Goal: Task Accomplishment & Management: Complete application form

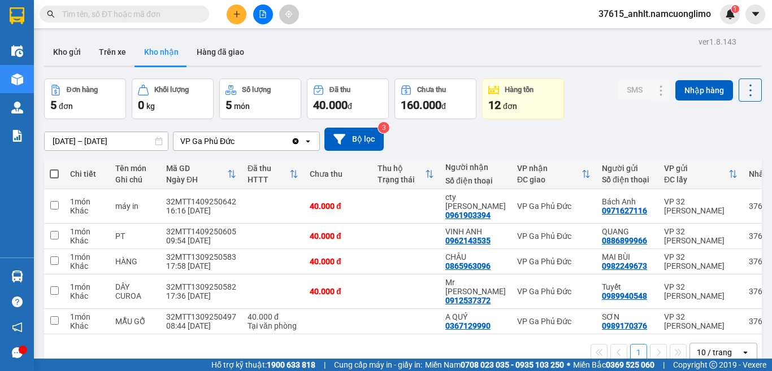
click at [100, 16] on input "text" at bounding box center [128, 14] width 133 height 12
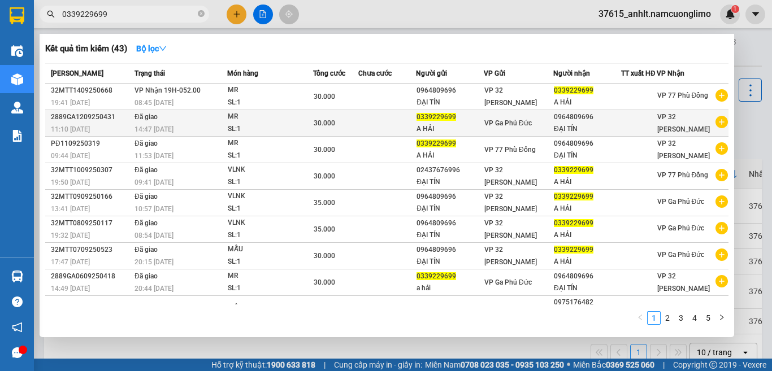
type input "0339229699"
click at [396, 125] on td at bounding box center [387, 123] width 58 height 27
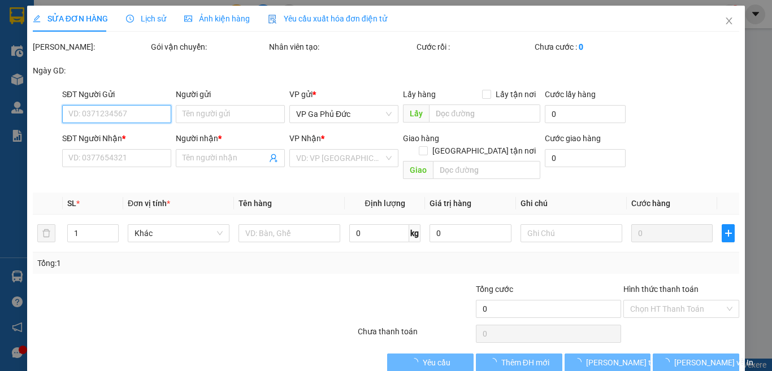
type input "0339229699"
type input "A HẢI"
type input "0964809696"
type input "ĐẠI TÍN"
type input "30.000"
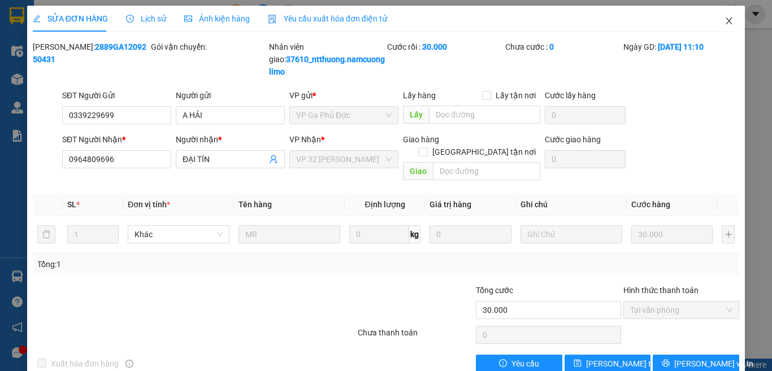
click at [725, 21] on icon "close" at bounding box center [729, 20] width 9 height 9
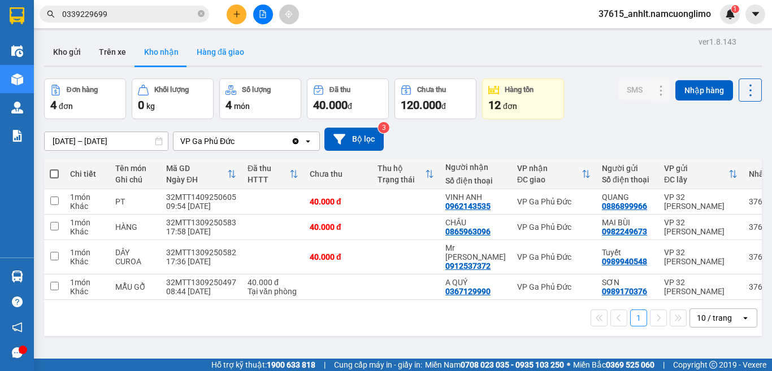
click at [219, 50] on button "Hàng đã giao" at bounding box center [221, 51] width 66 height 27
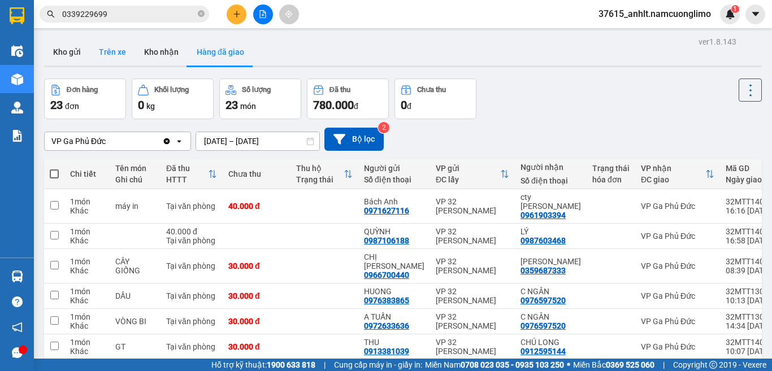
click at [107, 50] on button "Trên xe" at bounding box center [112, 51] width 45 height 27
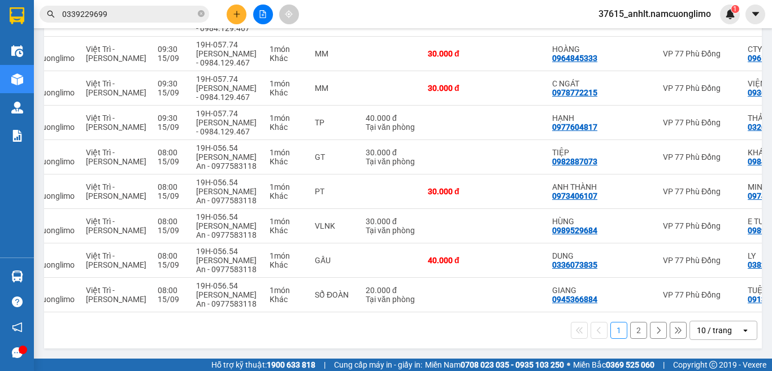
scroll to position [0, 72]
